Goal: Navigation & Orientation: Find specific page/section

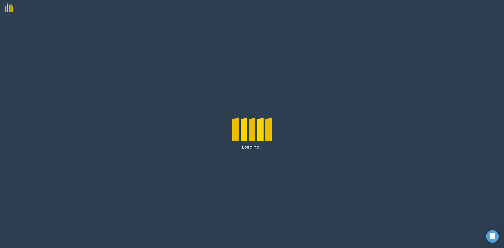
click at [186, 82] on div "Loading..." at bounding box center [252, 132] width 504 height 232
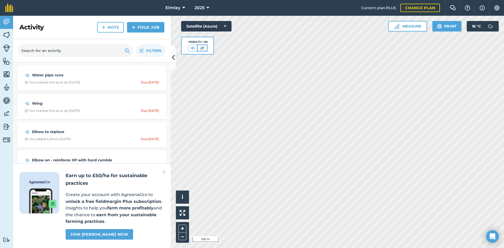
click at [204, 49] on img at bounding box center [202, 47] width 7 height 5
drag, startPoint x: 5, startPoint y: 33, endPoint x: 10, endPoint y: 35, distance: 6.3
click at [5, 33] on img at bounding box center [6, 35] width 7 height 8
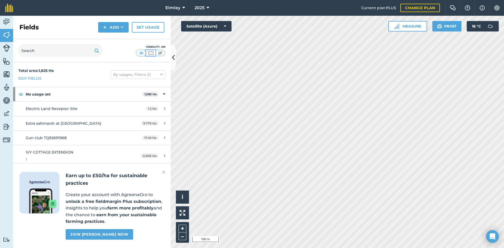
click at [151, 54] on img at bounding box center [150, 52] width 7 height 5
click at [7, 62] on img at bounding box center [6, 61] width 7 height 8
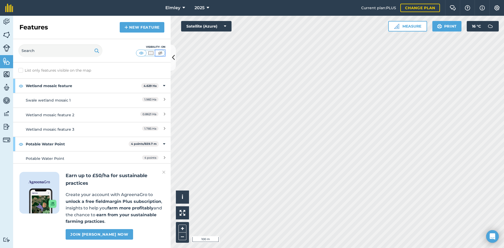
click at [161, 54] on img at bounding box center [160, 52] width 7 height 5
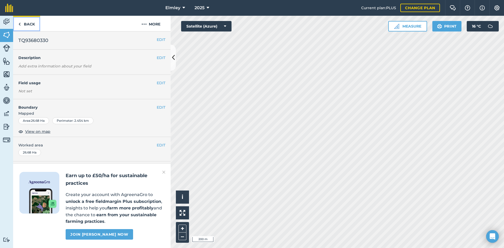
click at [29, 24] on link "Back" at bounding box center [26, 23] width 27 height 15
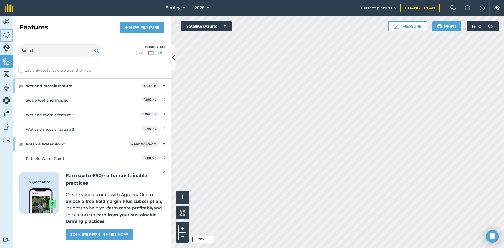
click at [9, 35] on img at bounding box center [6, 35] width 7 height 8
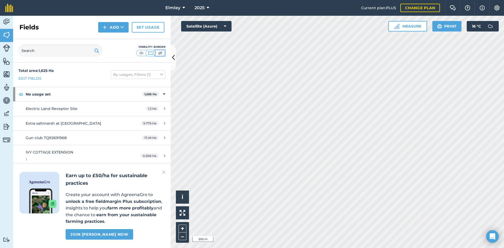
click at [163, 52] on img at bounding box center [160, 52] width 7 height 5
click at [153, 53] on img at bounding box center [150, 52] width 7 height 5
click at [141, 53] on img at bounding box center [141, 52] width 7 height 5
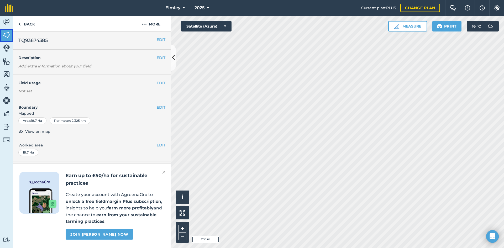
click at [2, 34] on link "Fields" at bounding box center [6, 35] width 13 height 13
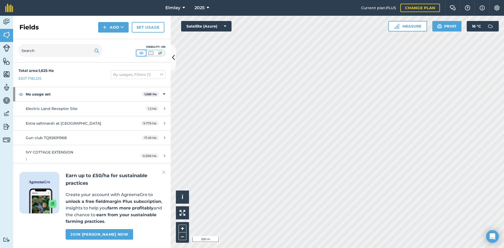
click at [142, 53] on img at bounding box center [141, 52] width 7 height 5
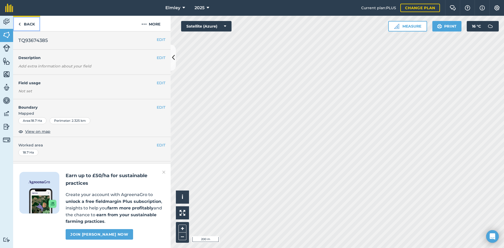
click at [23, 25] on link "Back" at bounding box center [26, 23] width 27 height 15
